Goal: Task Accomplishment & Management: Complete application form

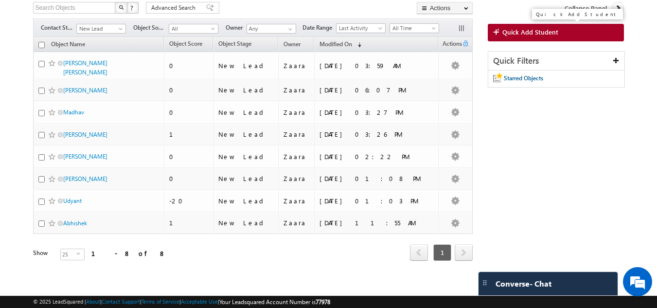
click at [523, 28] on link "Quick Add Student" at bounding box center [556, 33] width 137 height 18
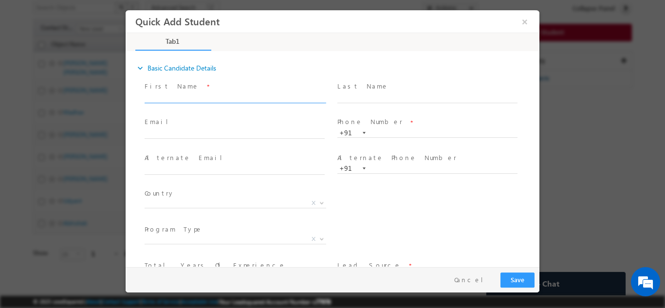
click at [170, 92] on span at bounding box center [239, 97] width 189 height 11
click at [169, 101] on input "text" at bounding box center [235, 98] width 180 height 10
paste input "Bismaya rout rikirisi10@gmail.com 9439048955"
drag, startPoint x: 184, startPoint y: 95, endPoint x: 243, endPoint y: 92, distance: 59.4
click at [243, 93] on input "Bismaya rout rikirisi10@gmail.com 9439048955" at bounding box center [235, 98] width 180 height 10
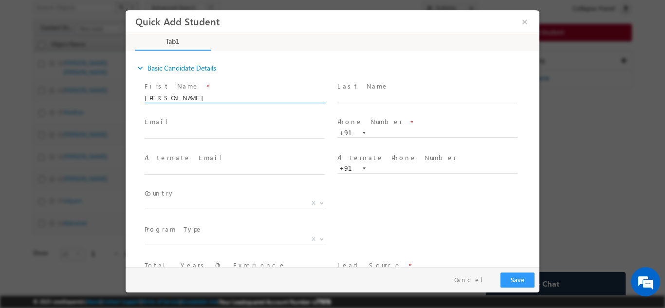
type input "Bismaya rout 9439048955"
click at [206, 135] on input "text" at bounding box center [235, 134] width 180 height 10
paste input "rikirisi10@gmail.com"
type input "rikirisi10@gmail.com"
click at [218, 95] on input "Bismaya rout 9439048955" at bounding box center [235, 98] width 180 height 10
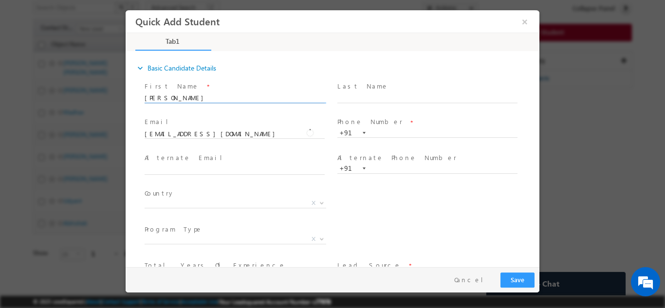
click at [218, 95] on input "Bismaya rout 9439048955" at bounding box center [235, 98] width 180 height 10
type input "Bismaya rout"
click at [390, 131] on input "text" at bounding box center [427, 133] width 180 height 10
paste input "9439048955"
type input "9439048955"
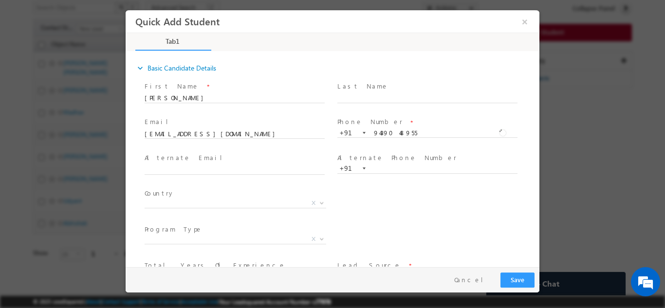
click at [311, 125] on span "Email *" at bounding box center [235, 122] width 180 height 11
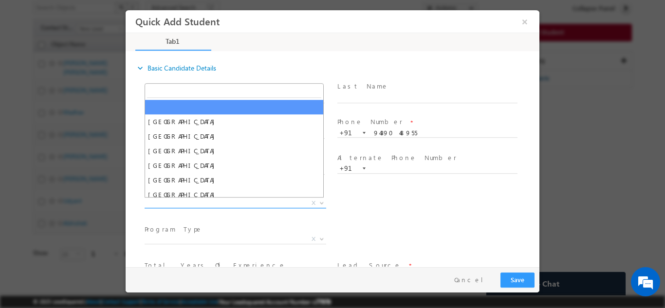
click at [187, 201] on span "X" at bounding box center [236, 203] width 182 height 10
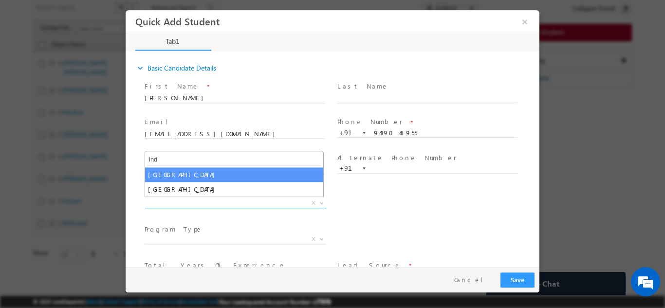
type input "ind"
select select "[GEOGRAPHIC_DATA]"
select select
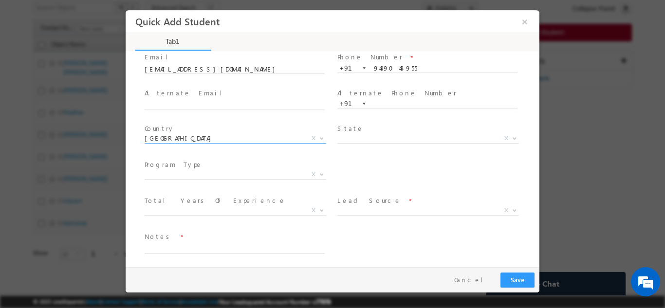
scroll to position [65, 0]
click at [184, 207] on span "X" at bounding box center [236, 210] width 182 height 10
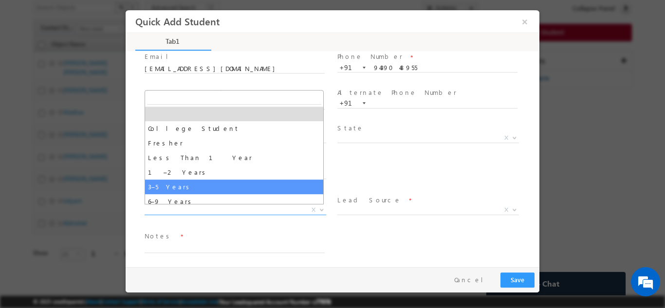
select select "3–5 Years"
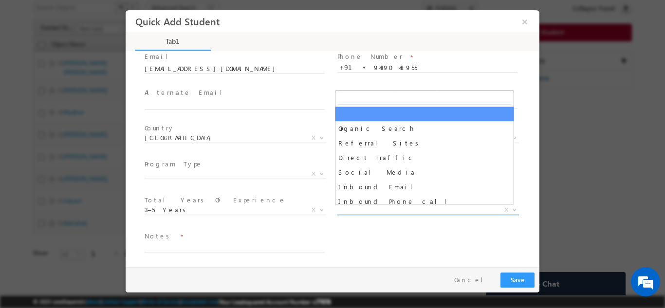
click at [358, 210] on span "X" at bounding box center [428, 210] width 182 height 10
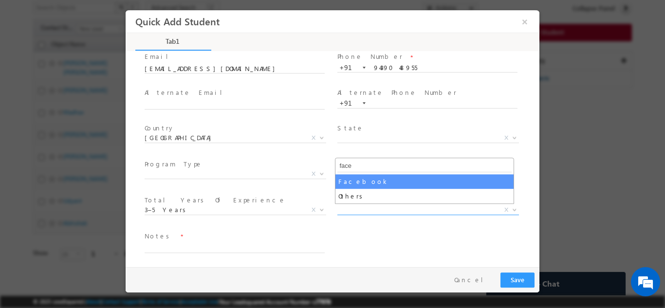
type input "face"
select select "Facebook"
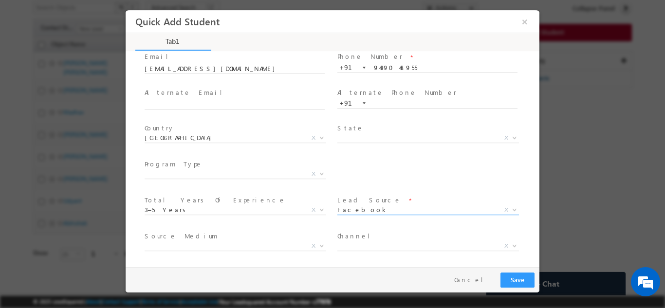
scroll to position [103, 0]
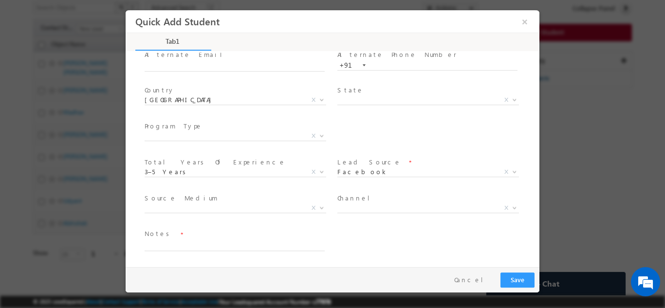
click at [325, 243] on div "Notes *" at bounding box center [239, 240] width 189 height 22
click at [188, 243] on textarea at bounding box center [235, 244] width 180 height 11
type textarea "Lead added from sheet"
click at [509, 277] on button "Save" at bounding box center [517, 279] width 34 height 15
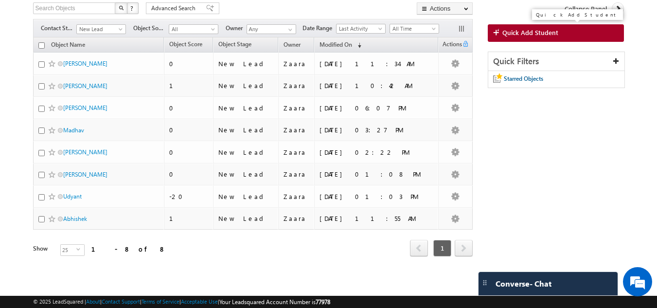
click at [539, 31] on span "Quick Add Student" at bounding box center [531, 32] width 56 height 9
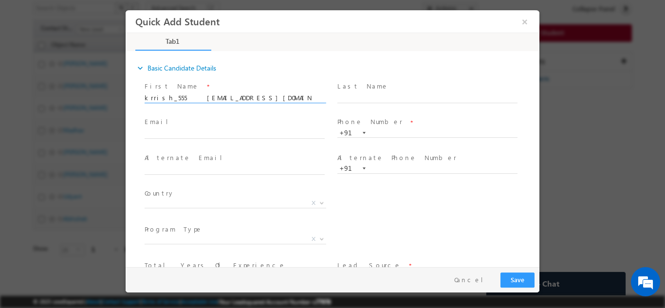
scroll to position [0, 7]
drag, startPoint x: 179, startPoint y: 97, endPoint x: 266, endPoint y: 92, distance: 87.2
click at [266, 93] on input "krrish_555 tulasikrishna2010@gmail.com 9000992710" at bounding box center [235, 98] width 180 height 10
type input "krrish_555 9000992710"
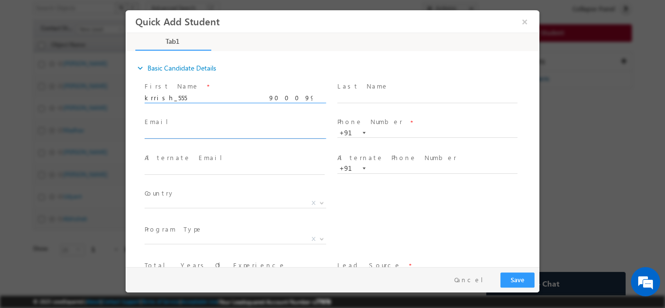
click at [163, 134] on input "text" at bounding box center [235, 134] width 180 height 10
paste input "tulasikrishna2010@gmail.com"
type input "tulasikrishna2010@gmail.com"
click at [206, 100] on input "krrish_555 9000992710" at bounding box center [235, 98] width 180 height 10
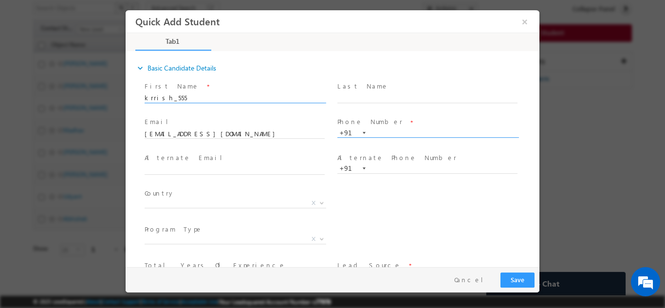
type input "krrish_555"
click at [387, 131] on input "text" at bounding box center [427, 133] width 180 height 10
paste input "9000992710"
type input "9000992710"
click at [146, 97] on input "krrish_555" at bounding box center [235, 98] width 180 height 10
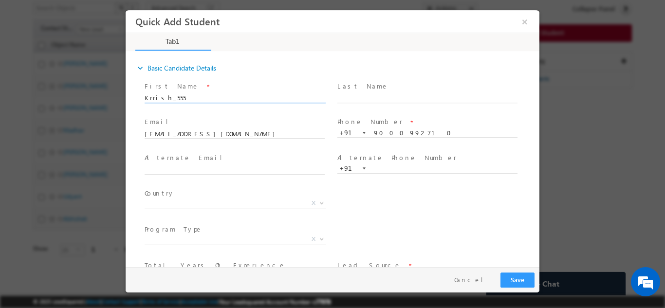
click at [187, 103] on span at bounding box center [235, 107] width 180 height 11
click at [190, 98] on input "Krrish_555" at bounding box center [235, 98] width 180 height 10
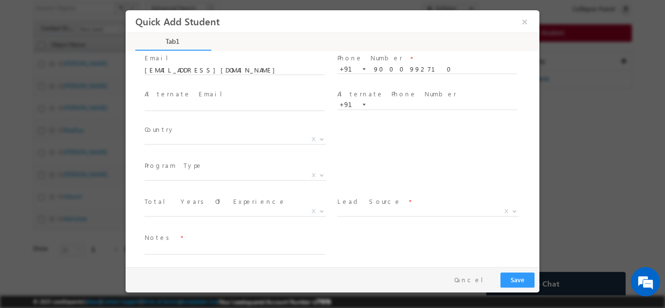
scroll to position [67, 0]
type input "Krrish"
drag, startPoint x: 171, startPoint y: 143, endPoint x: 172, endPoint y: 134, distance: 9.3
click at [172, 140] on span "Afghanistan Albania Algeria Andorra Angola Antigua and Barbuda Argentina Armeni…" at bounding box center [239, 138] width 189 height 12
click at [172, 134] on span "X" at bounding box center [236, 136] width 182 height 10
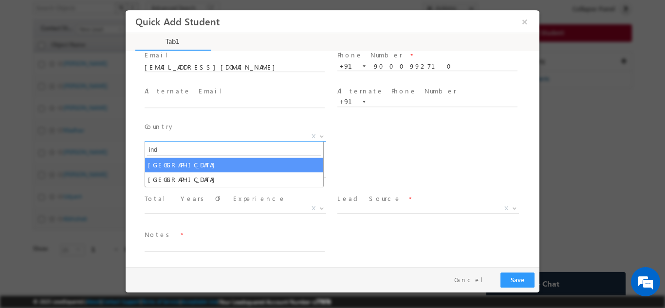
type input "ind"
select select "[GEOGRAPHIC_DATA]"
select select
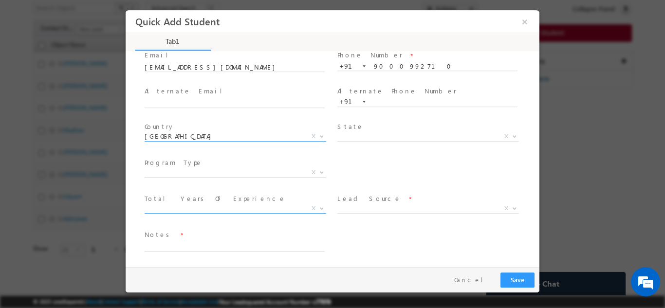
click at [182, 210] on span "X" at bounding box center [236, 208] width 182 height 10
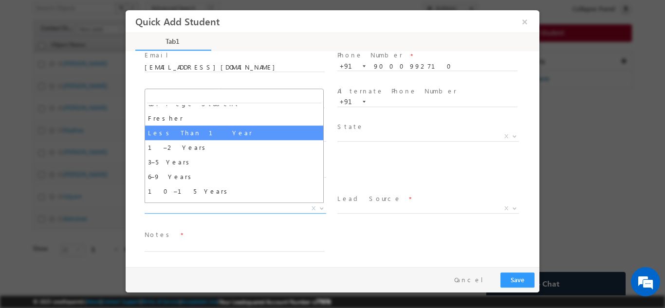
scroll to position [34, 0]
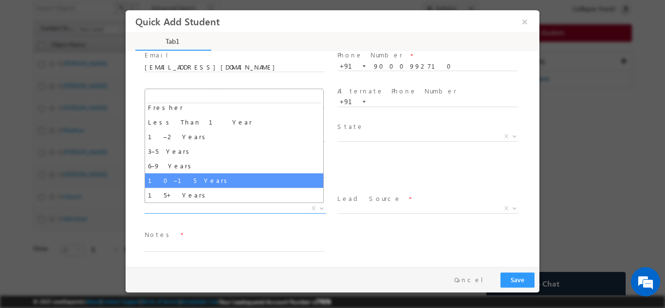
select select "10–15 Years"
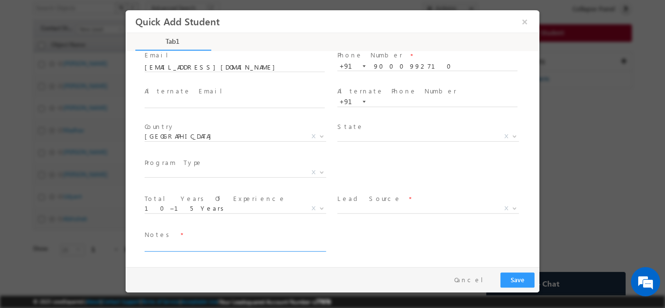
click at [220, 242] on textarea at bounding box center [235, 245] width 180 height 11
click at [389, 205] on span "X" at bounding box center [428, 208] width 182 height 10
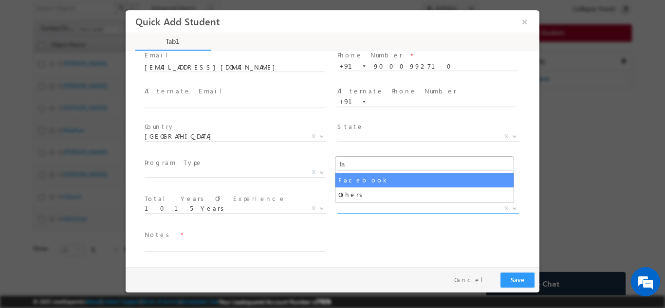
type input "fa"
select select "Facebook"
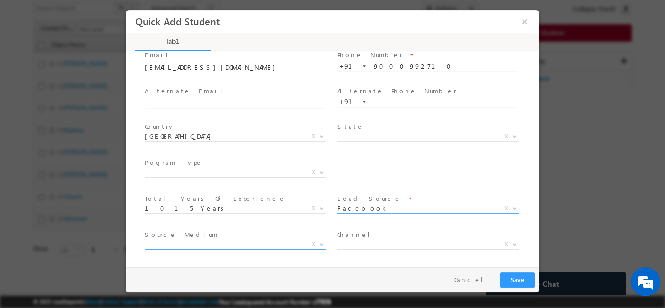
click at [222, 241] on span "X" at bounding box center [236, 244] width 182 height 10
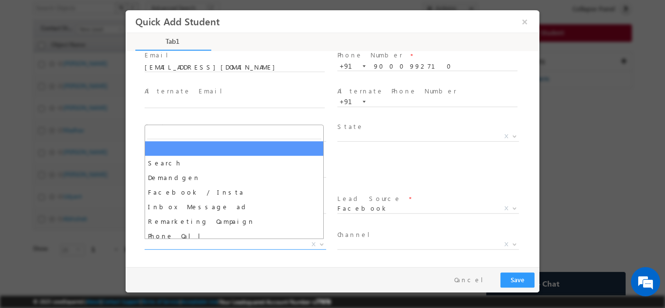
click at [411, 230] on span "Channel *" at bounding box center [427, 234] width 180 height 11
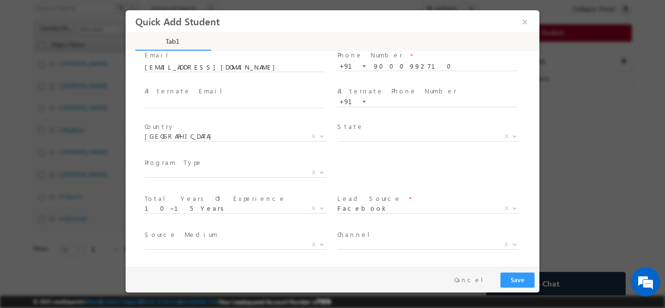
scroll to position [103, 0]
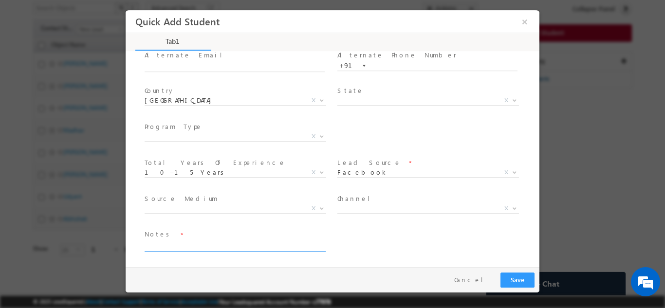
click at [156, 244] on textarea at bounding box center [235, 245] width 180 height 11
type textarea "Lead added from Sheet"
click at [513, 272] on button "Save" at bounding box center [517, 279] width 34 height 15
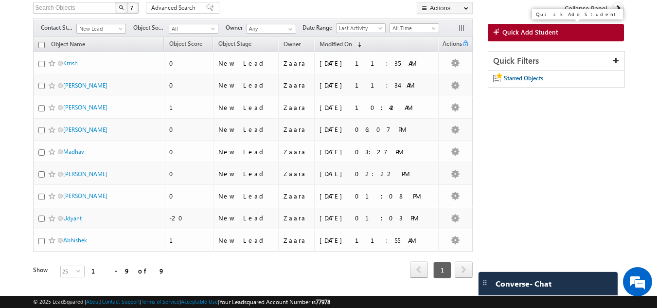
click at [539, 34] on span "Quick Add Student" at bounding box center [531, 32] width 56 height 9
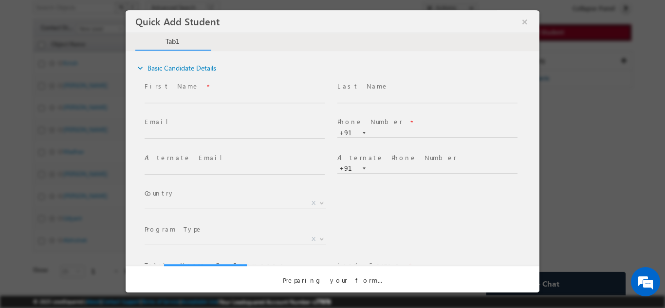
scroll to position [0, 0]
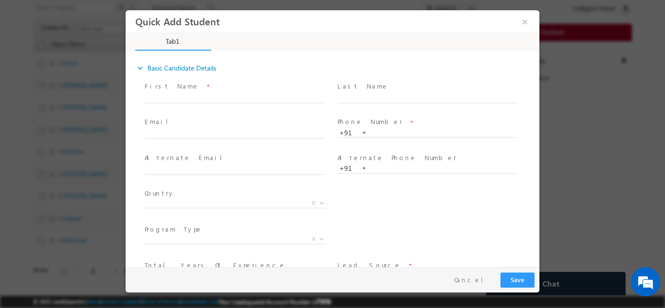
click at [174, 102] on span at bounding box center [239, 97] width 189 height 11
click at [174, 100] on input "text" at bounding box center [235, 98] width 180 height 10
paste input "Manjunath Gowda manjunath78990@gmail.com 8880617012"
drag, startPoint x: 192, startPoint y: 100, endPoint x: 274, endPoint y: 98, distance: 81.8
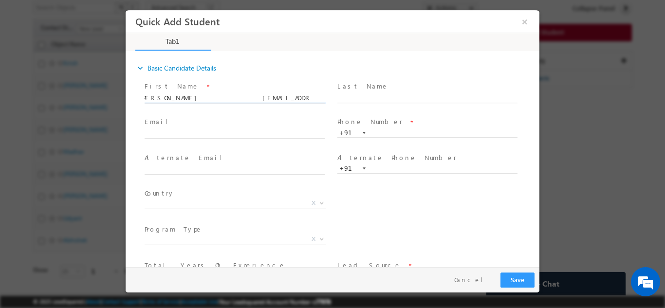
click at [274, 98] on input "Manjunath Gowda manjunath78990@gmail.com 8880617012" at bounding box center [235, 98] width 180 height 10
type input "Manjunath Gowda 8880617012"
click at [214, 129] on input "text" at bounding box center [235, 134] width 180 height 10
paste input "manjunath78990@gmail.com"
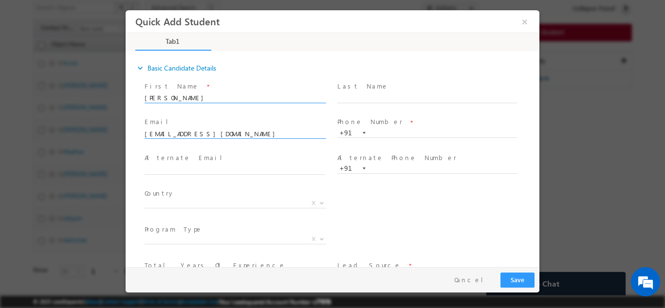
type input "manjunath78990@gmail.com"
click at [230, 98] on input "Manjunath Gowda 8880617012" at bounding box center [235, 98] width 180 height 10
type input "Manjunath Gowda"
click at [377, 135] on input "text" at bounding box center [427, 133] width 180 height 10
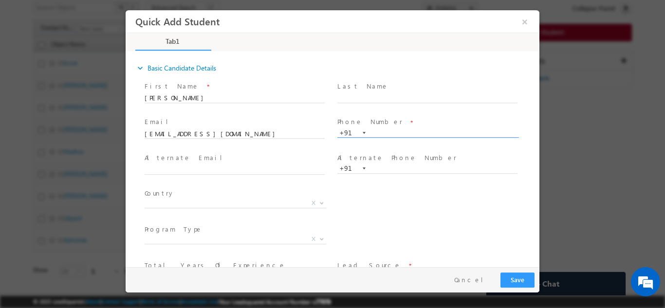
paste input "8880617012"
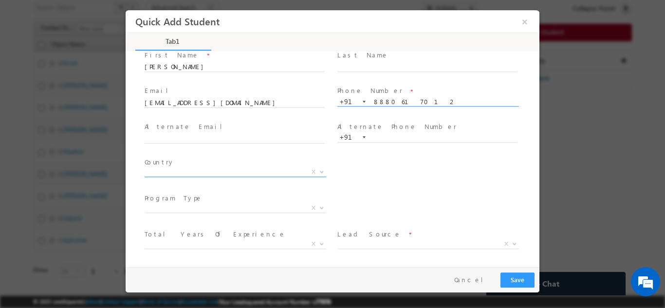
scroll to position [67, 0]
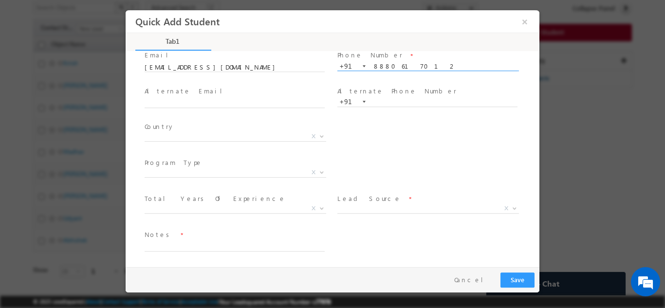
type input "8880617012"
click at [178, 130] on span "Country *" at bounding box center [235, 127] width 180 height 11
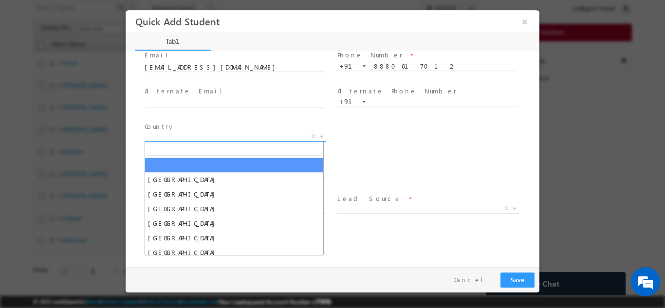
click at [178, 133] on span "X" at bounding box center [236, 136] width 182 height 10
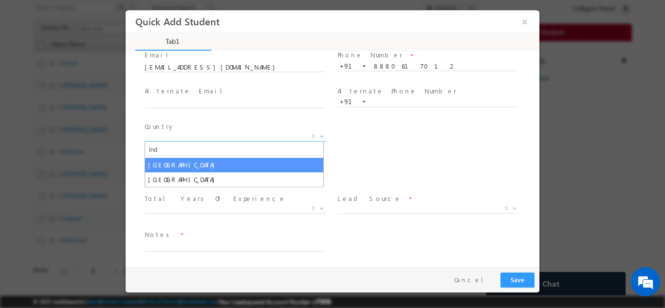
type input "ind"
select select "[GEOGRAPHIC_DATA]"
select select
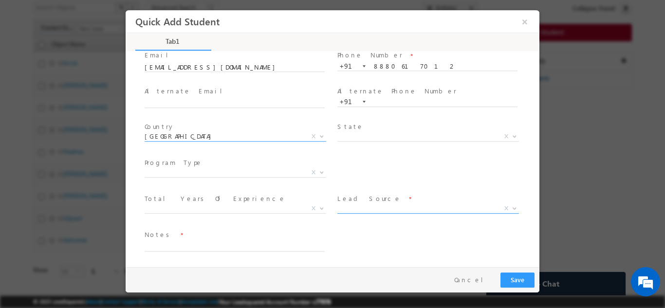
click at [380, 208] on span "X" at bounding box center [428, 208] width 182 height 10
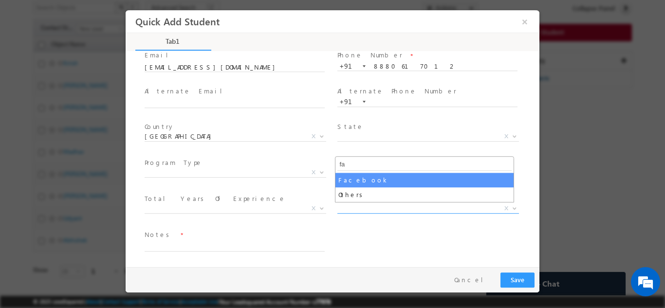
type input "fa"
select select "Facebook"
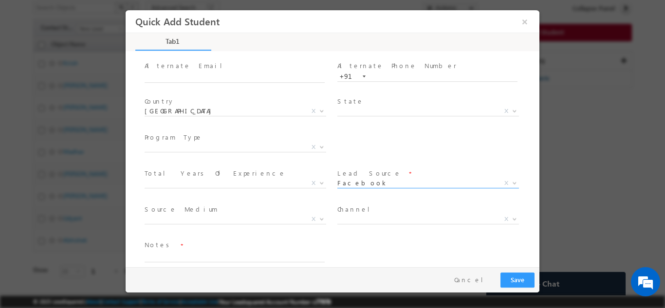
scroll to position [103, 0]
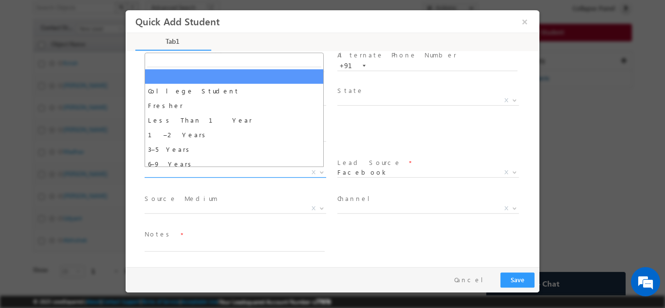
click at [171, 173] on span "X" at bounding box center [236, 172] width 182 height 10
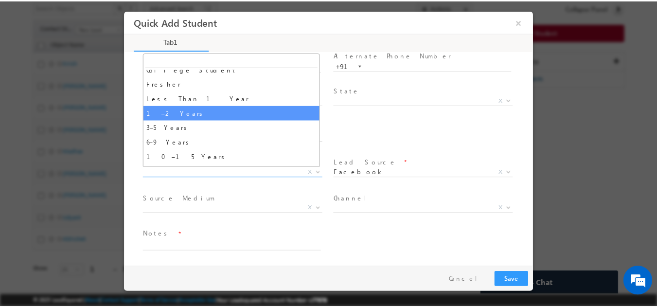
scroll to position [34, 0]
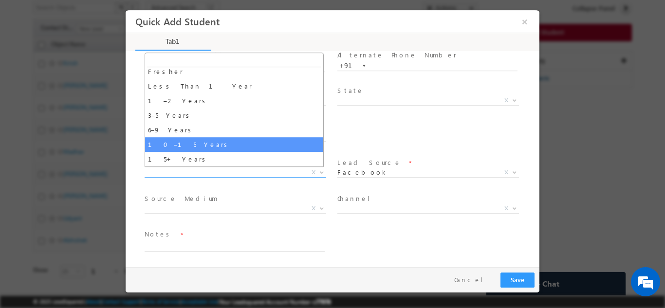
select select "10–15 Years"
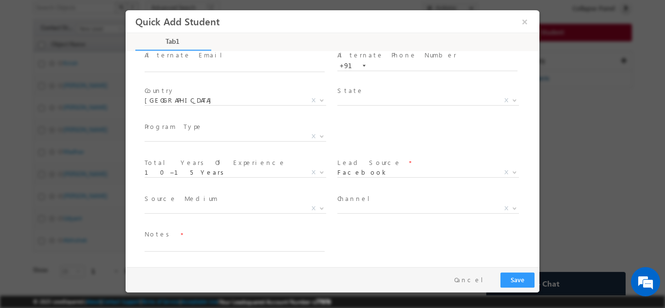
click at [223, 236] on span "Notes *" at bounding box center [235, 234] width 180 height 11
click at [223, 245] on textarea at bounding box center [235, 245] width 180 height 11
type textarea "Lead added from Sheet"
click at [511, 282] on button "Save" at bounding box center [517, 279] width 34 height 15
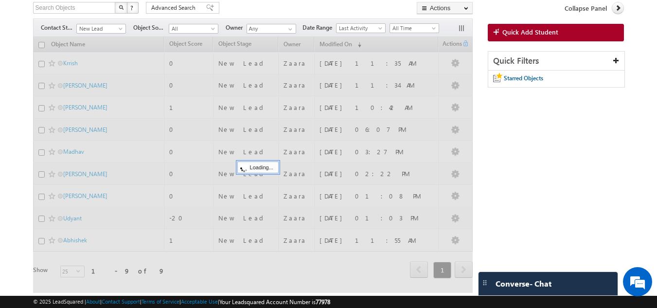
click at [18, 112] on body "Menu Zaara lsq2@ maven -sili con.c om" at bounding box center [328, 120] width 657 height 370
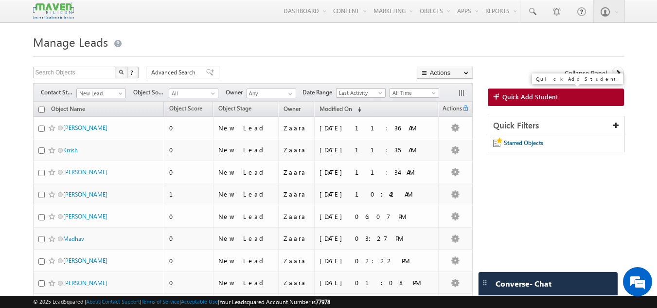
click at [514, 97] on span "Quick Add Student" at bounding box center [531, 96] width 56 height 9
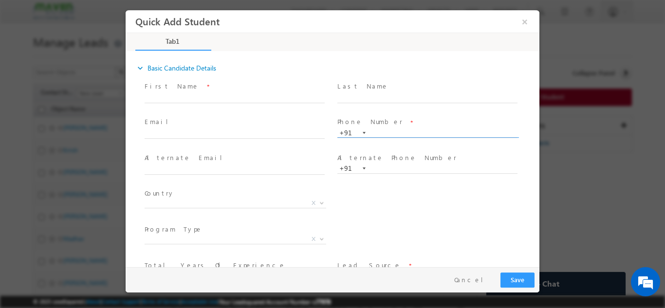
click at [381, 132] on input "text" at bounding box center [427, 133] width 180 height 10
type input "9539141469"
click at [400, 108] on span at bounding box center [427, 107] width 180 height 11
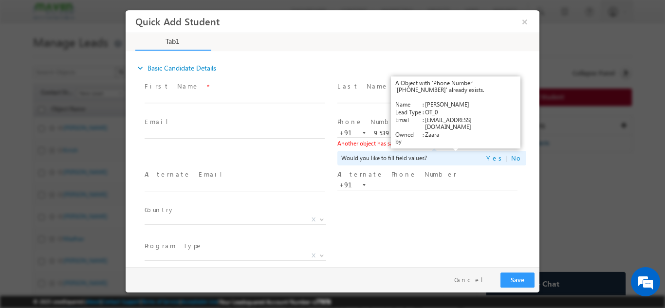
click at [451, 143] on link "View Details" at bounding box center [456, 143] width 30 height 6
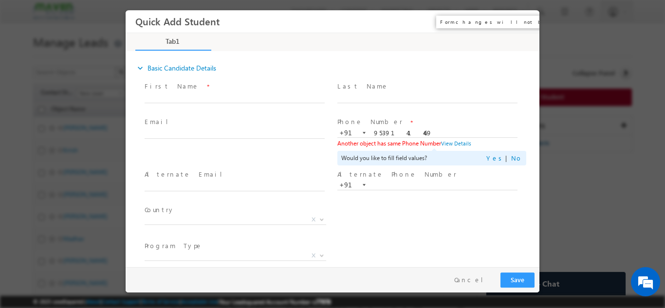
click at [523, 18] on button "×" at bounding box center [524, 21] width 17 height 18
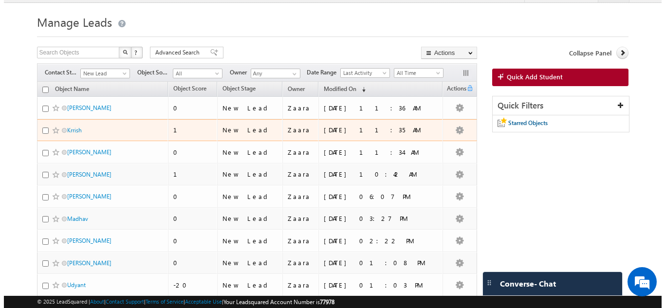
scroll to position [49, 0]
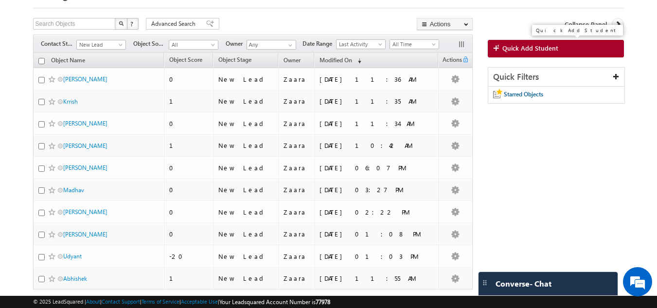
click at [529, 48] on span "Quick Add Student" at bounding box center [531, 48] width 56 height 9
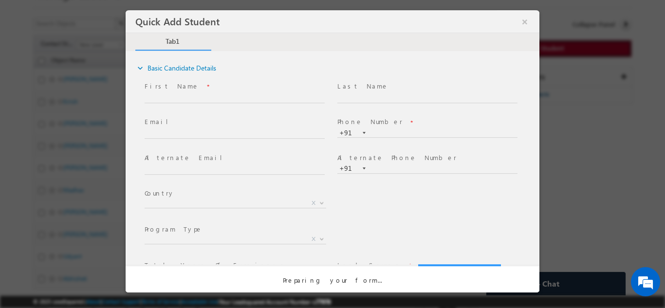
scroll to position [0, 0]
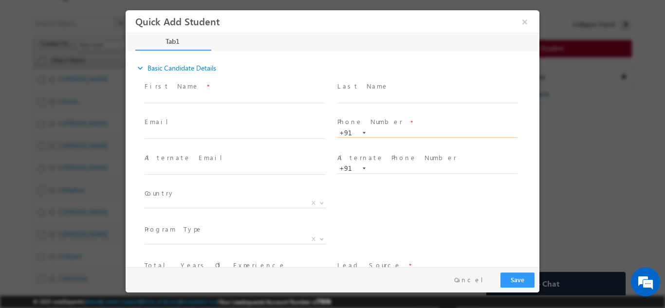
drag, startPoint x: 377, startPoint y: 140, endPoint x: 370, endPoint y: 131, distance: 10.4
click at [370, 131] on input "text" at bounding box center [427, 133] width 180 height 10
paste input "7022324259"
type input "7022324259"
click at [401, 101] on input "text" at bounding box center [427, 98] width 180 height 10
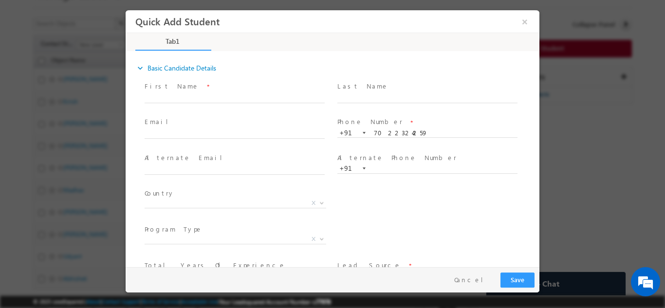
click at [178, 113] on div "First Name *" at bounding box center [239, 97] width 193 height 36
click at [164, 135] on input "text" at bounding box center [235, 134] width 180 height 10
paste input "thanush7kumar@gmail.com"
type input "thanush7kumar@gmail.com"
click at [181, 94] on input "text" at bounding box center [235, 98] width 180 height 10
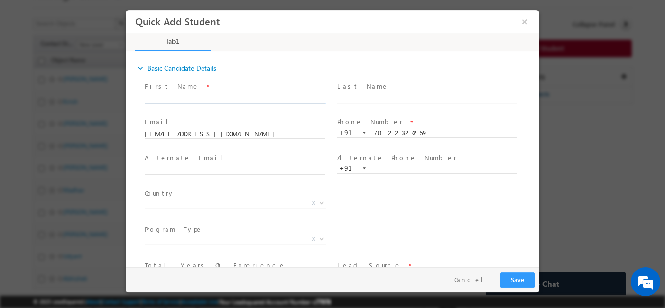
click at [253, 94] on input "text" at bounding box center [235, 98] width 180 height 10
type input "Thanush Kumar"
click at [224, 137] on input "thanush7kumar@gmail.com" at bounding box center [235, 134] width 180 height 10
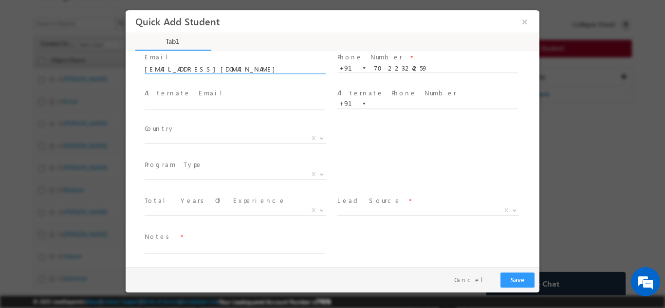
scroll to position [67, 0]
click at [169, 133] on span "X" at bounding box center [236, 136] width 182 height 10
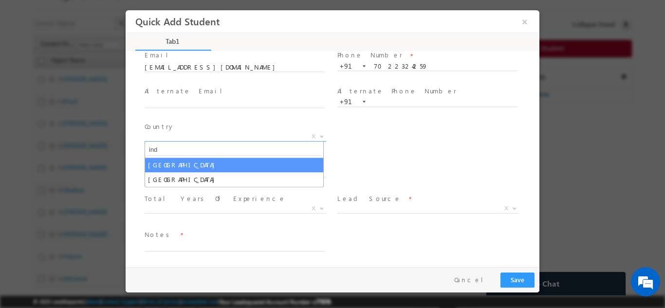
type input "ind"
select select "[GEOGRAPHIC_DATA]"
select select
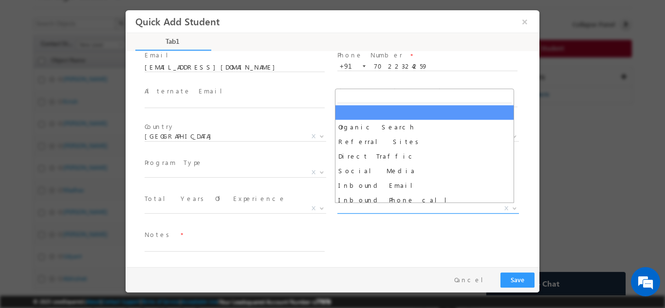
click at [367, 209] on span "X" at bounding box center [428, 208] width 182 height 10
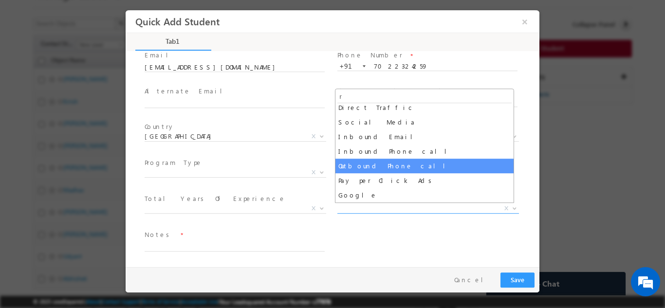
scroll to position [0, 0]
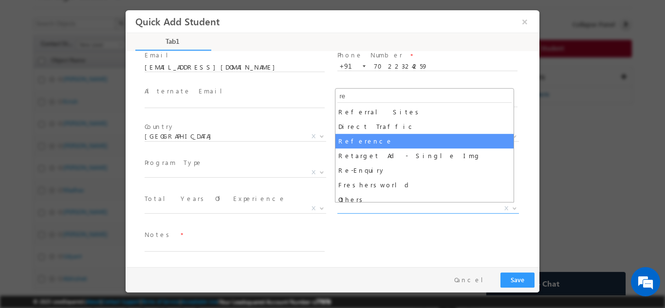
type input "re"
select select "Reference"
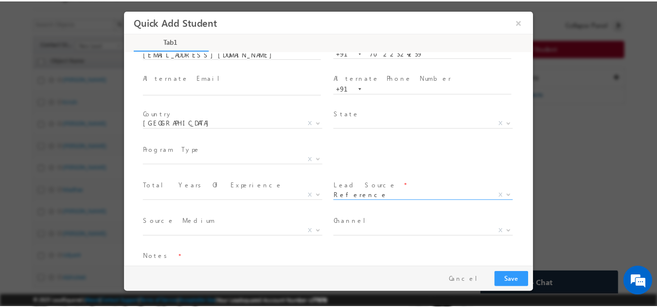
scroll to position [103, 0]
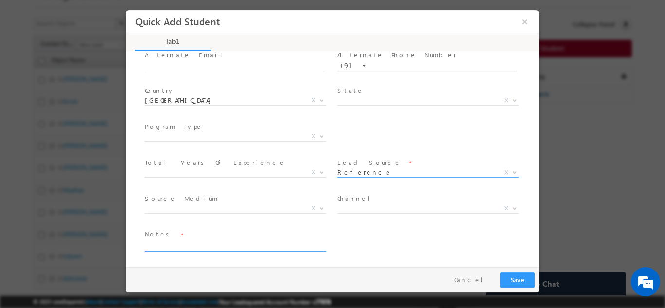
click at [199, 246] on textarea at bounding box center [235, 245] width 180 height 11
type textarea "Guddi Referred"
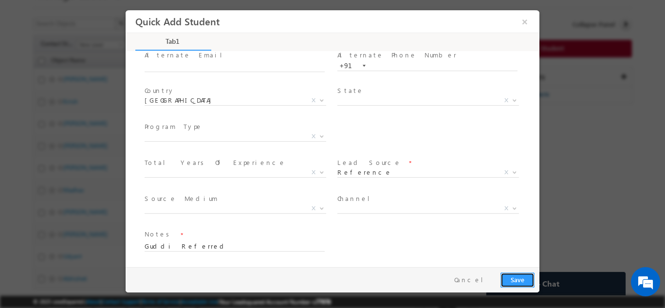
click at [521, 278] on button "Save" at bounding box center [517, 279] width 34 height 15
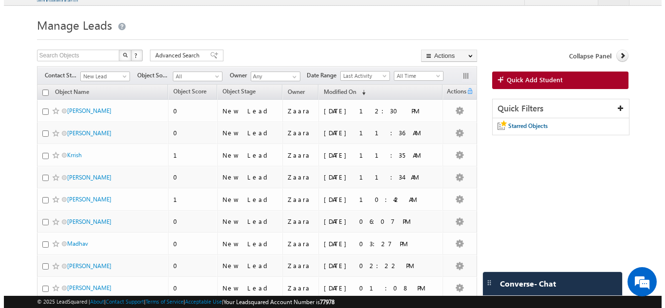
scroll to position [0, 0]
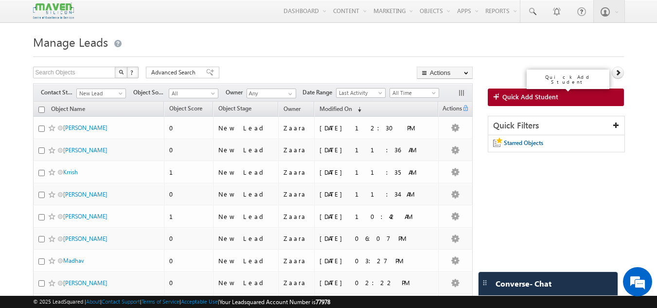
click at [563, 103] on link "Quick Add Student" at bounding box center [556, 98] width 137 height 18
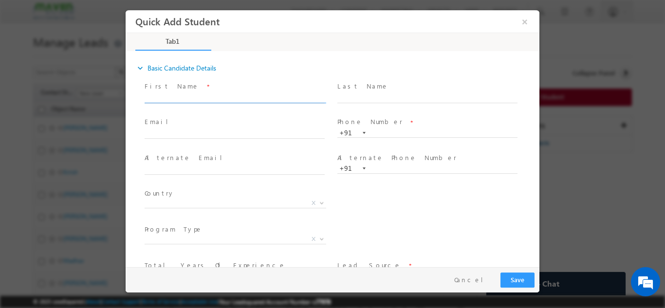
click at [172, 95] on input "text" at bounding box center [235, 98] width 180 height 10
type input "9600000683"
click at [379, 128] on input "text" at bounding box center [427, 133] width 180 height 10
paste input "9600000683"
type input "9600000683"
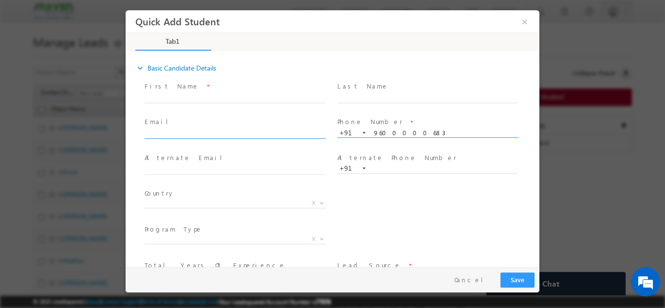
click at [213, 130] on input "text" at bounding box center [235, 134] width 180 height 10
paste input "[EMAIL_ADDRESS][DOMAIN_NAME]"
type input "[EMAIL_ADDRESS][DOMAIN_NAME]"
click at [254, 100] on input "text" at bounding box center [235, 98] width 180 height 10
paste input "[PERSON_NAME]"
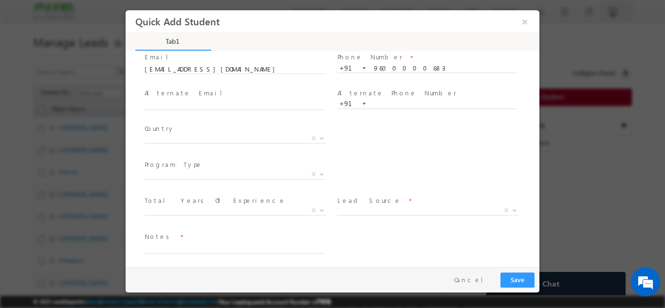
scroll to position [67, 0]
type input "[PERSON_NAME]"
click at [159, 135] on span "X" at bounding box center [236, 136] width 182 height 10
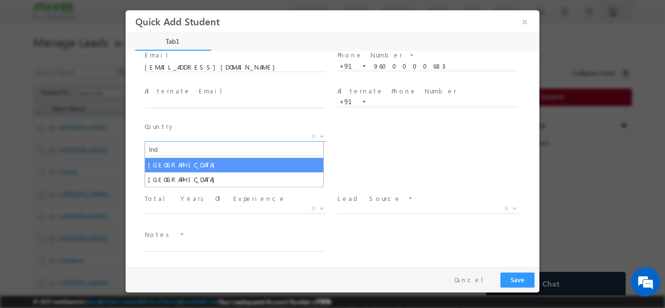
type input "Ind"
select select "[GEOGRAPHIC_DATA]"
select select
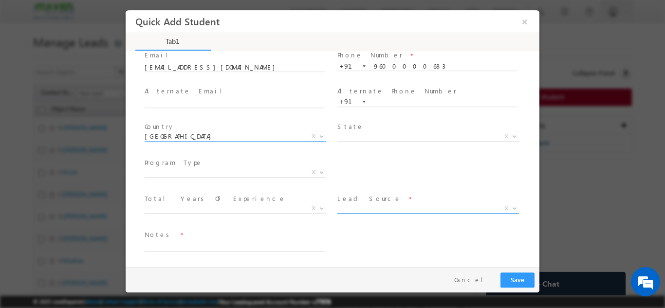
click at [377, 210] on span "X" at bounding box center [428, 208] width 182 height 10
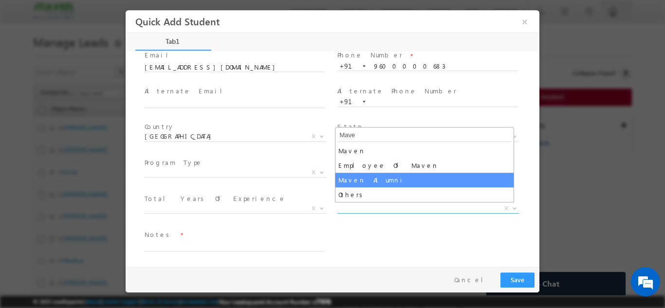
type input "Mave"
select select "Maven Alumni"
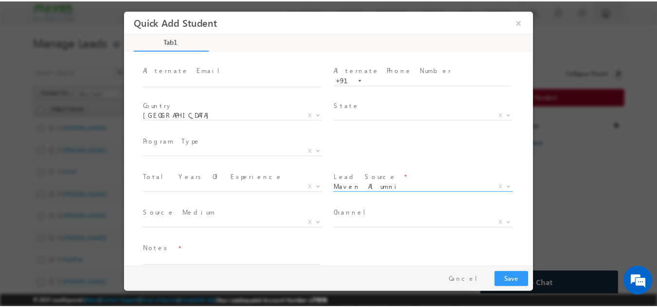
scroll to position [103, 0]
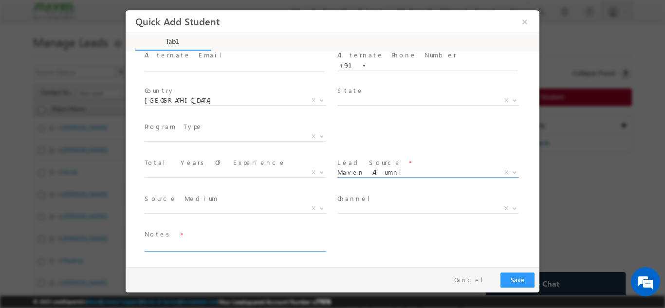
click at [193, 247] on textarea at bounding box center [235, 245] width 180 height 11
type textarea "Maven Alumni"
click at [511, 280] on button "Save" at bounding box center [517, 279] width 34 height 15
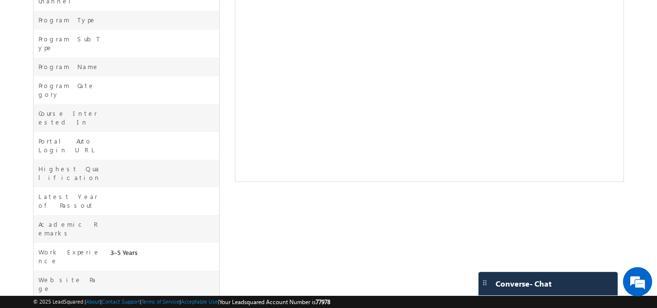
scroll to position [143, 0]
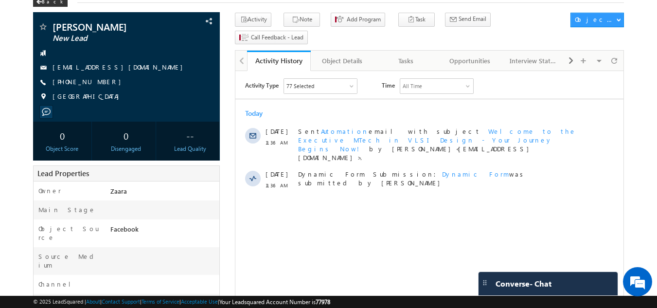
scroll to position [25, 0]
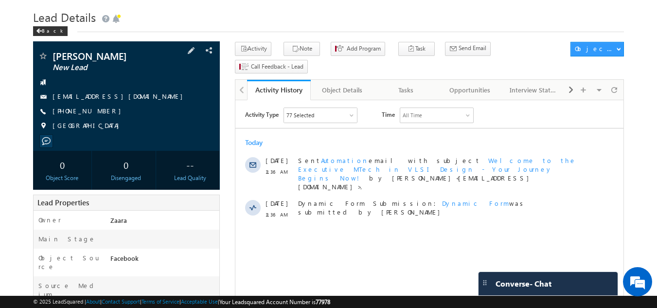
click at [99, 112] on div "[PHONE_NUMBER]" at bounding box center [127, 112] width 178 height 10
copy div "+91-8880617012"
drag, startPoint x: 54, startPoint y: 57, endPoint x: 134, endPoint y: 60, distance: 80.8
click at [134, 60] on span "Manjunath Gowda" at bounding box center [110, 56] width 115 height 10
copy span "Manjunath Gowda"
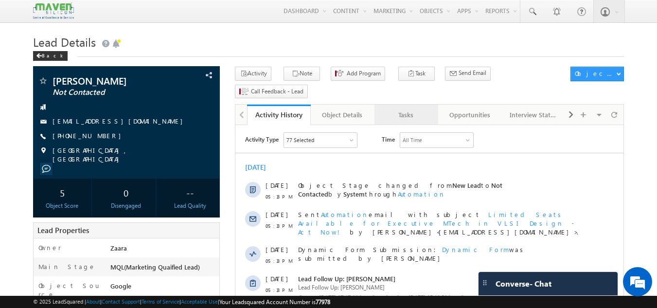
click at [404, 109] on div "Tasks" at bounding box center [406, 115] width 47 height 12
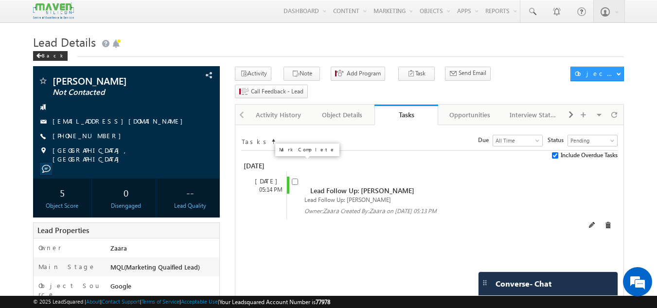
click at [295, 179] on input "checkbox" at bounding box center [295, 182] width 6 height 6
checkbox input "false"
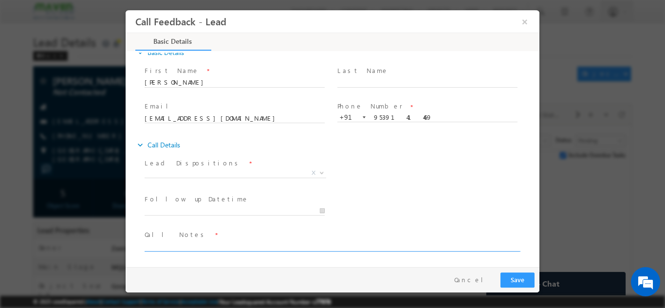
click at [183, 248] on textarea at bounding box center [332, 245] width 374 height 11
type textarea "B"
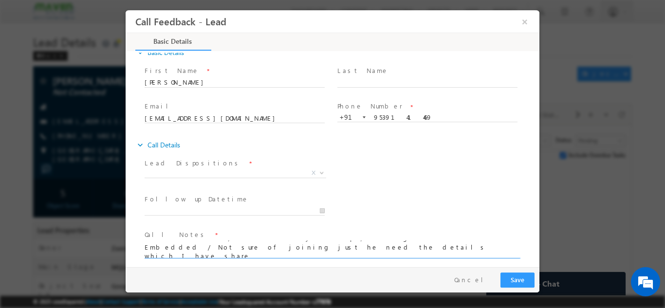
scroll to position [2, 0]
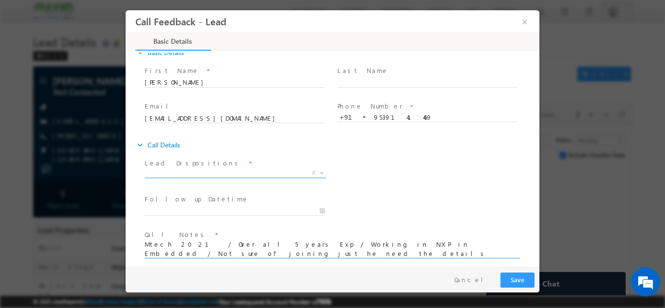
type textarea "Mtech 2021 / Over all 5 years Exp / Working in NXP in Embedded / Not sure of jo…"
click at [180, 173] on span "X" at bounding box center [236, 173] width 182 height 10
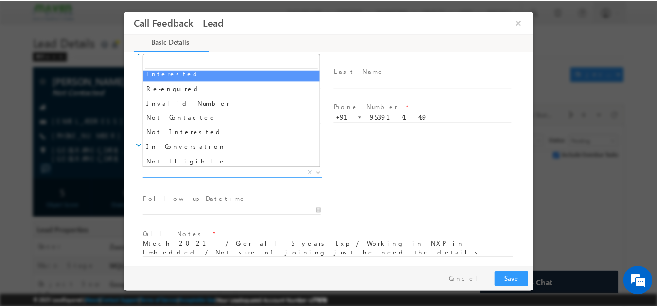
scroll to position [49, 0]
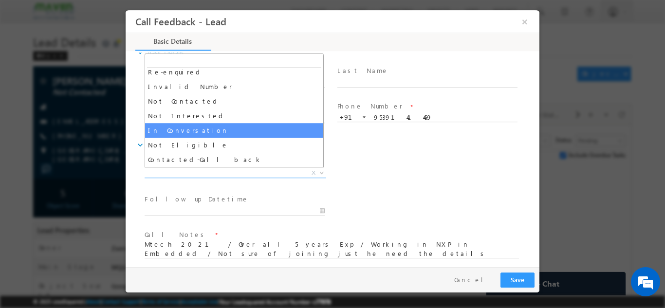
select select "In Conversation"
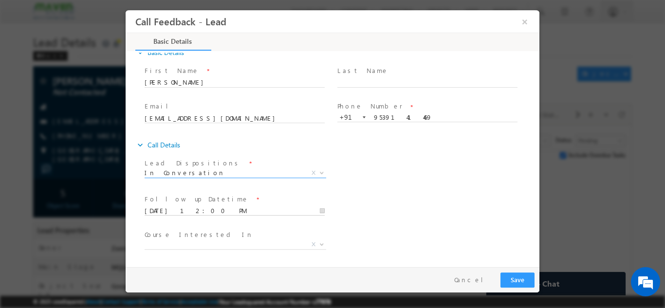
click at [184, 208] on input "17/09/2025 12:00 PM" at bounding box center [235, 211] width 180 height 10
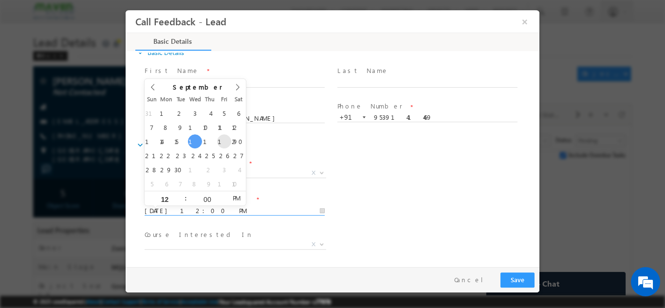
type input "19/09/2025 12:00 PM"
click at [512, 278] on button "Save" at bounding box center [517, 279] width 34 height 15
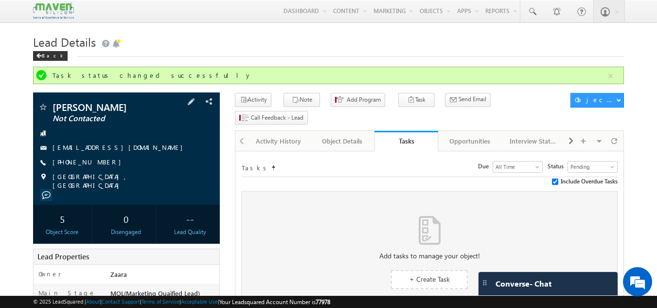
drag, startPoint x: 139, startPoint y: 146, endPoint x: 132, endPoint y: 148, distance: 6.6
click at [132, 148] on div "amithvarghese94@gmail.com" at bounding box center [127, 148] width 178 height 10
copy div "amithvarghese94@gmail.com"
drag, startPoint x: 83, startPoint y: 109, endPoint x: 55, endPoint y: 110, distance: 28.3
click at [55, 110] on span "Amith" at bounding box center [110, 107] width 115 height 10
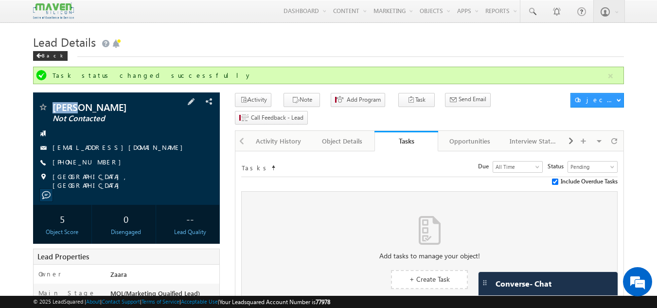
copy span "Amith"
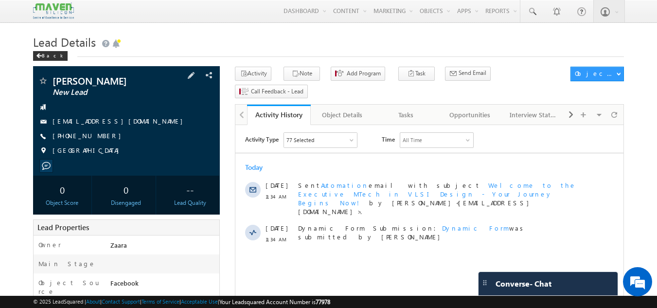
click at [99, 137] on div "[PHONE_NUMBER]" at bounding box center [127, 136] width 178 height 10
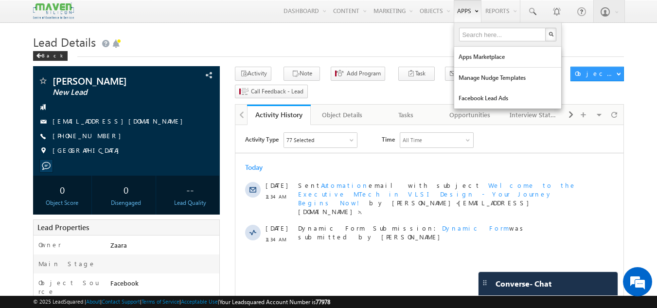
copy div "[PHONE_NUMBER]"
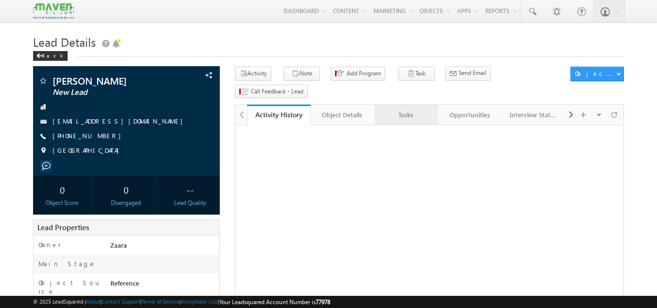
click at [393, 109] on div "Tasks" at bounding box center [406, 115] width 47 height 12
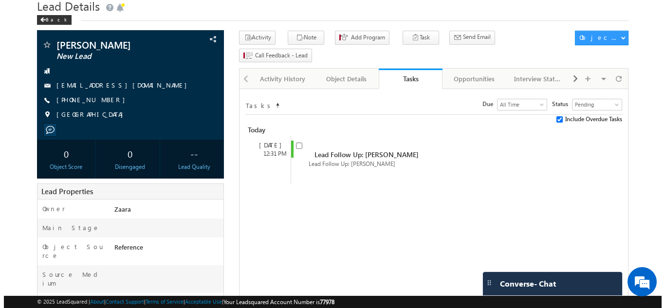
scroll to position [97, 0]
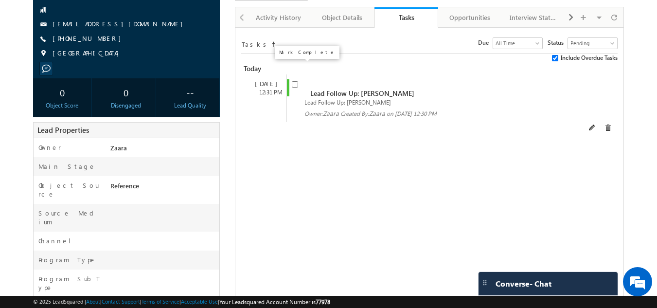
click at [296, 81] on input "checkbox" at bounding box center [295, 84] width 6 height 6
checkbox input "false"
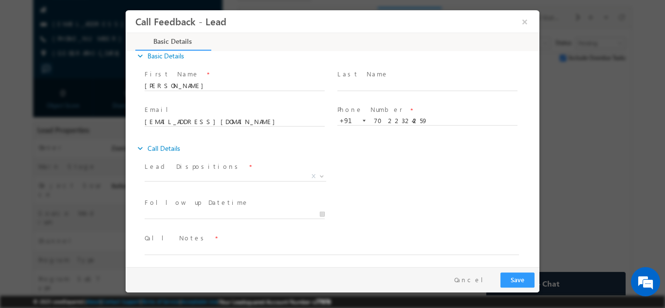
scroll to position [16, 0]
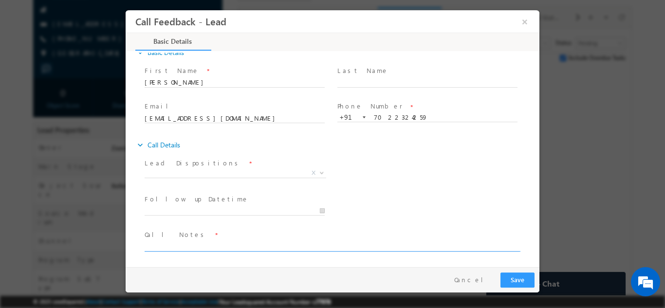
click at [204, 245] on textarea at bounding box center [332, 245] width 374 height 11
type textarea "Btech 2024 / From BRN46"
click at [507, 275] on button "Save" at bounding box center [517, 279] width 34 height 15
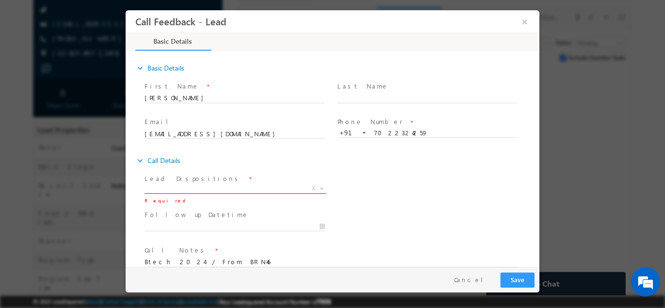
click at [177, 194] on span "X" at bounding box center [236, 190] width 182 height 10
click at [178, 186] on span "X" at bounding box center [236, 188] width 182 height 10
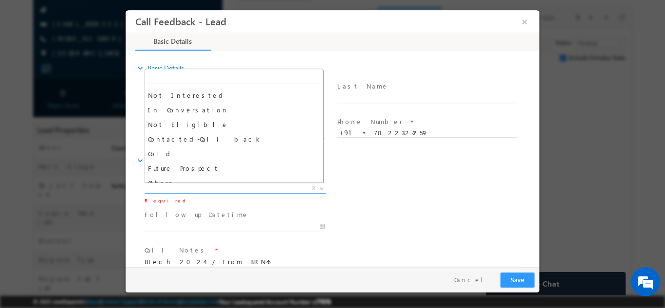
scroll to position [92, 0]
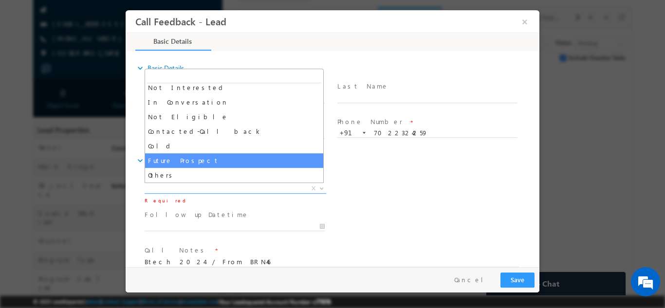
click at [440, 194] on div "Lead Dispositions * Prospect Interested Re-enquired Invalid Number Not Contacte…" at bounding box center [341, 189] width 397 height 36
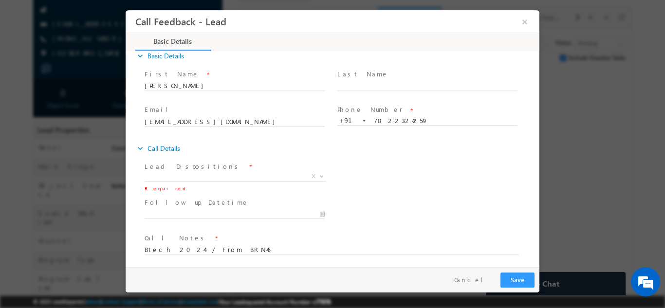
scroll to position [16, 0]
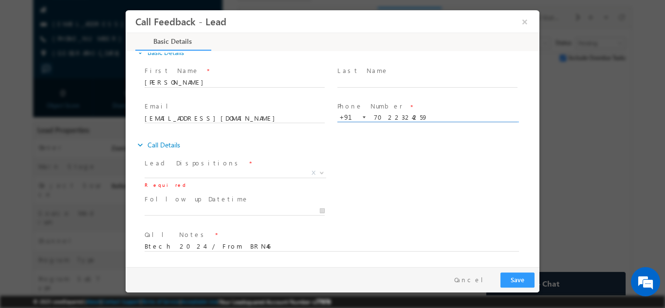
click at [389, 115] on input "7022324259" at bounding box center [427, 117] width 180 height 10
drag, startPoint x: 195, startPoint y: 82, endPoint x: 144, endPoint y: 83, distance: 50.6
click at [144, 83] on div "First Name * [PERSON_NAME]" at bounding box center [239, 81] width 193 height 36
drag, startPoint x: 144, startPoint y: 83, endPoint x: 310, endPoint y: 82, distance: 165.5
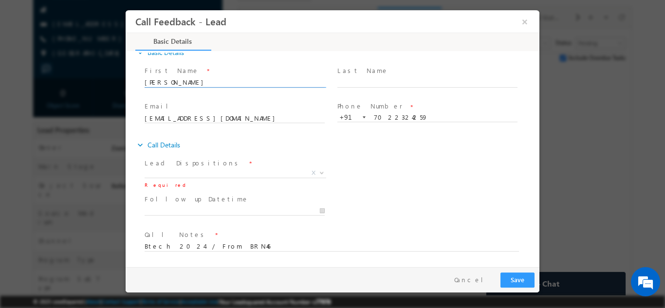
click at [310, 82] on input "Thanush Kumar" at bounding box center [235, 82] width 180 height 10
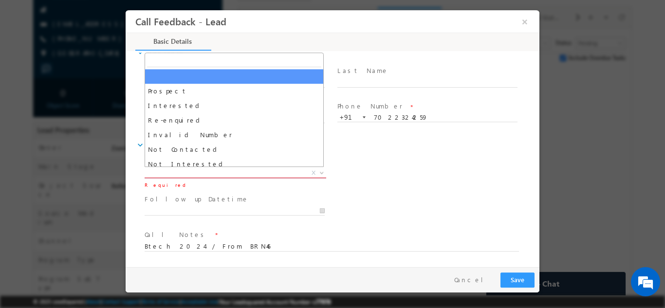
click at [173, 172] on span "X" at bounding box center [236, 173] width 182 height 10
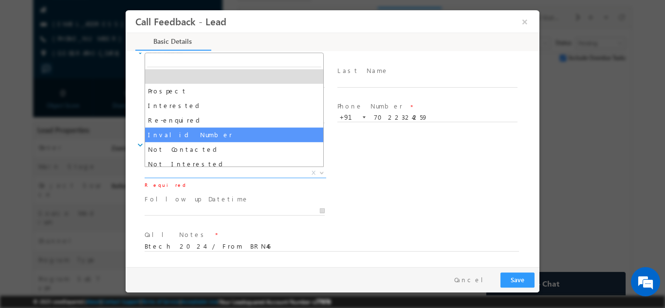
scroll to position [49, 0]
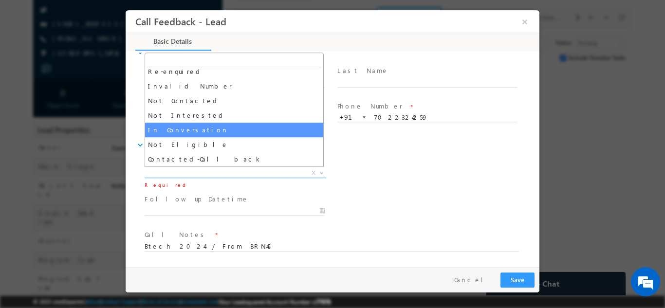
select select "In Conversation"
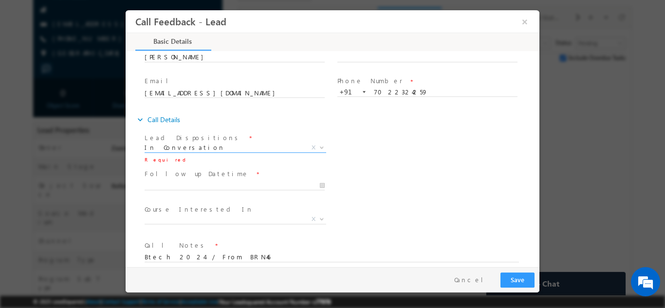
scroll to position [52, 0]
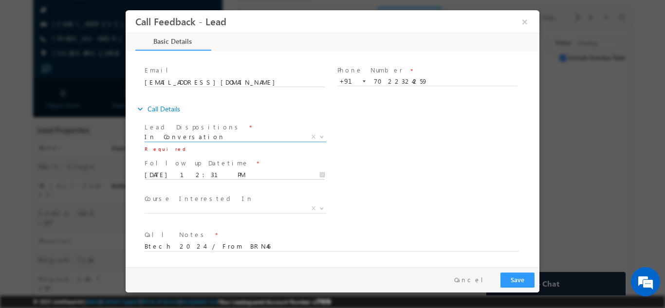
click at [182, 174] on input "17/09/2025 12:31 PM" at bounding box center [235, 175] width 180 height 10
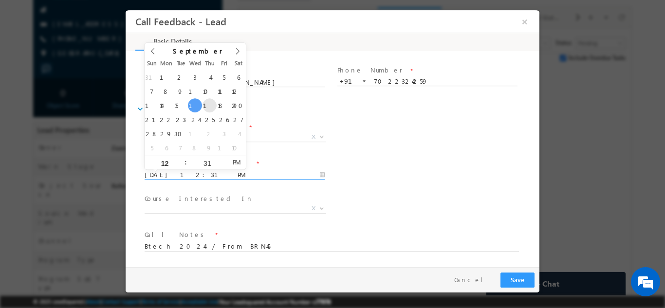
type input "18/09/2025 12:31 PM"
click at [510, 277] on button "Save" at bounding box center [517, 279] width 34 height 15
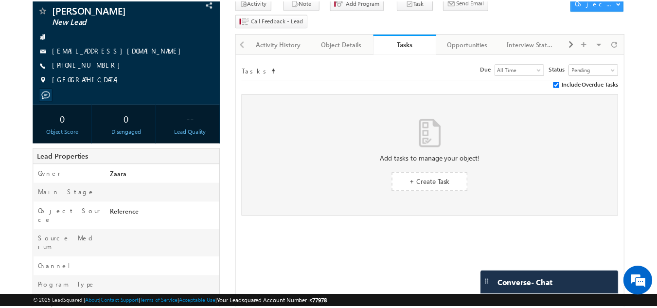
scroll to position [124, 0]
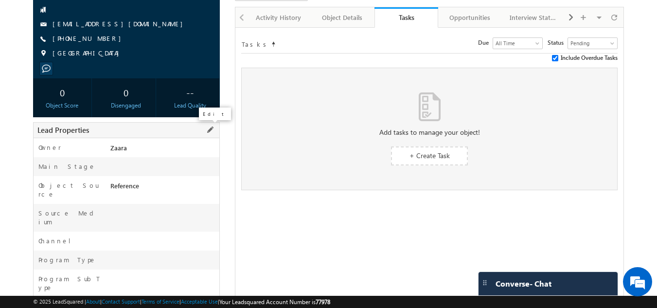
click at [211, 132] on span at bounding box center [210, 130] width 11 height 11
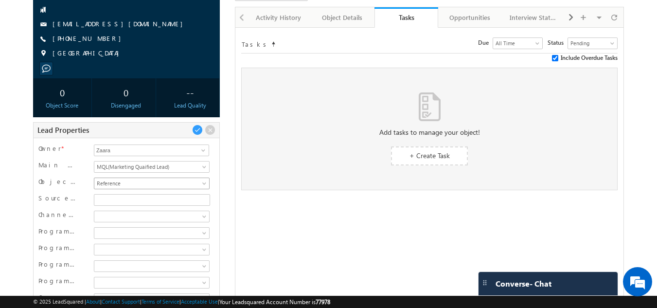
click at [153, 182] on span "Reference" at bounding box center [150, 183] width 112 height 9
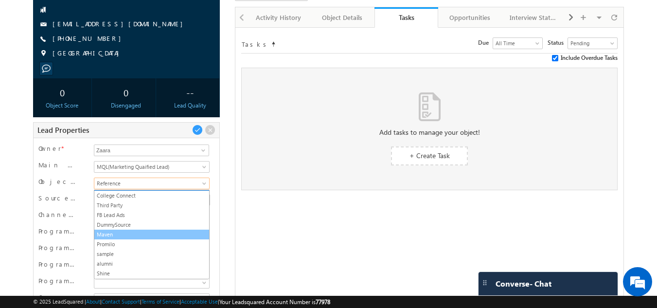
scroll to position [389, 0]
click at [133, 233] on link "Maven Alumni" at bounding box center [151, 234] width 115 height 9
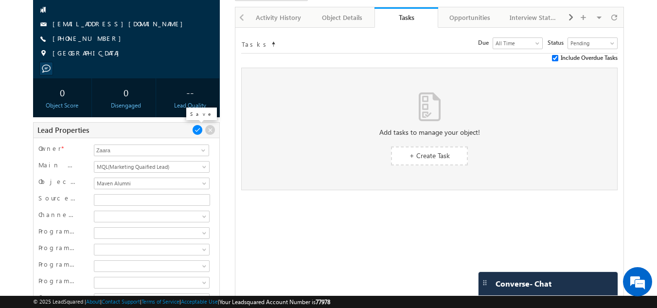
click at [197, 130] on span at bounding box center [197, 130] width 11 height 11
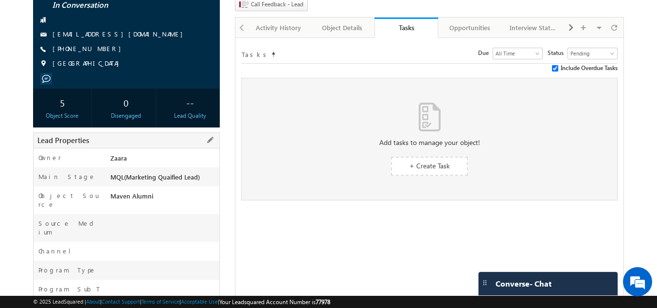
scroll to position [0, 0]
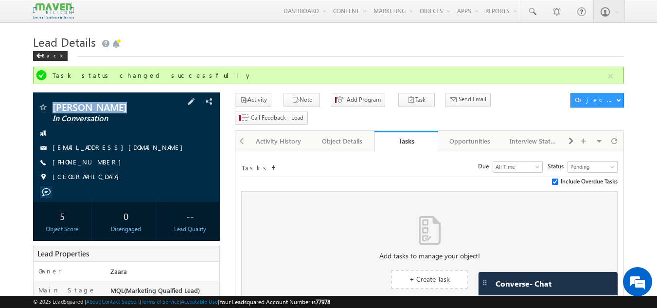
drag, startPoint x: 52, startPoint y: 107, endPoint x: 127, endPoint y: 105, distance: 75.0
click at [127, 105] on div "Thanush Kumar In Conversation" at bounding box center [127, 107] width 178 height 10
click at [129, 149] on div "thanush7kumar@gmail.com" at bounding box center [127, 148] width 178 height 10
copy div "thanush7kumar@gmail.com"
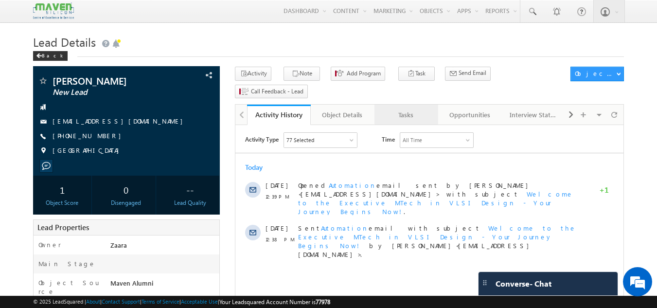
click at [430, 109] on div "Tasks" at bounding box center [406, 115] width 47 height 12
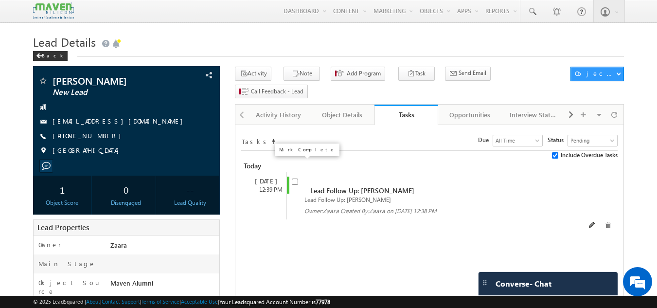
click at [298, 179] on input "checkbox" at bounding box center [295, 182] width 6 height 6
checkbox input "false"
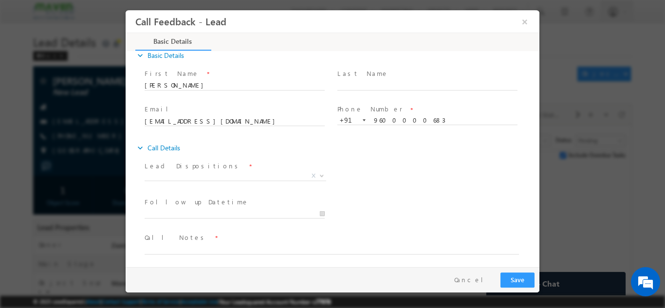
scroll to position [16, 0]
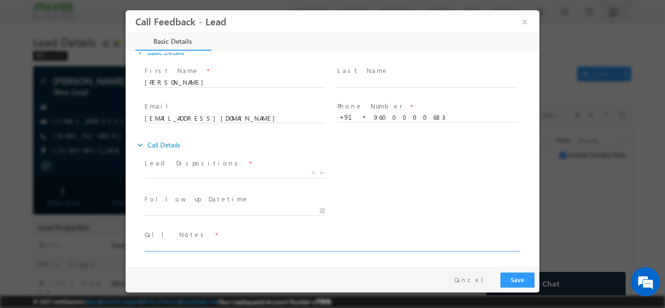
click at [208, 246] on textarea at bounding box center [332, 245] width 374 height 11
type textarea "B"
type textarea "R"
type textarea "2"
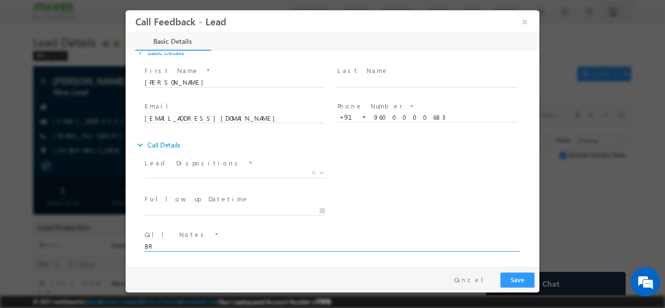
type textarea "B"
click at [285, 247] on textarea "From BRN Batch / Over all 7 years / Working in hipsthien" at bounding box center [332, 245] width 374 height 11
click at [319, 249] on textarea "From BRN Batch / Over all 7 years / Working in hipcasthien" at bounding box center [332, 245] width 374 height 11
type textarea "From BRN Batch / Over all 7 years / Working in hipcasthien energy in core domain"
click at [387, 118] on input "9600000683" at bounding box center [427, 117] width 180 height 10
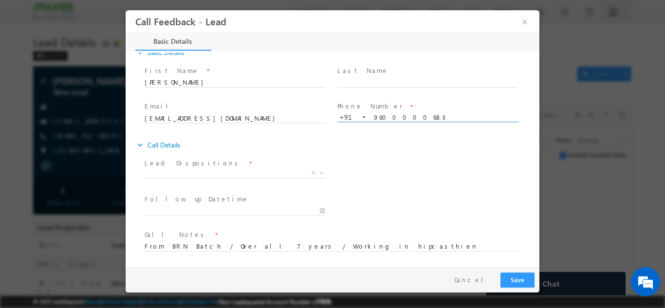
click at [387, 118] on input "9600000683" at bounding box center [427, 117] width 180 height 10
click at [250, 119] on input "[EMAIL_ADDRESS][DOMAIN_NAME]" at bounding box center [235, 118] width 180 height 10
